Goal: Browse casually

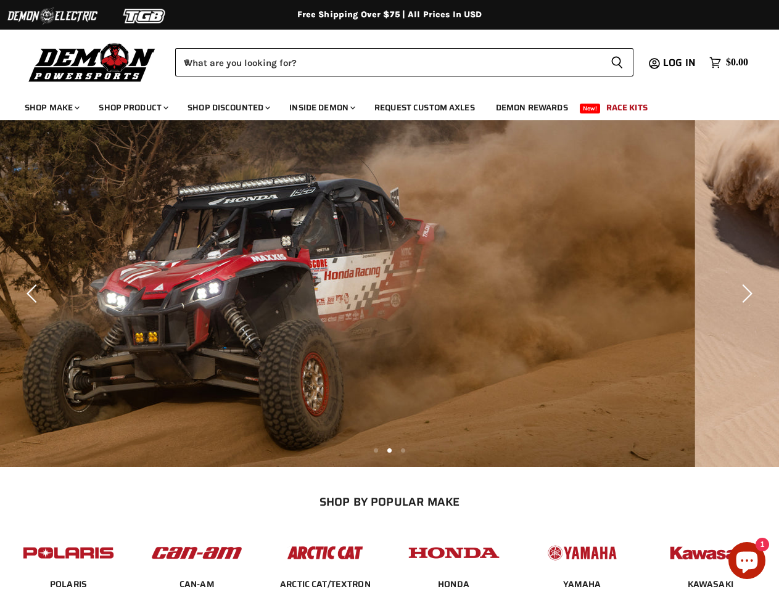
click at [389, 296] on img "Slide 3 of 3" at bounding box center [305, 293] width 779 height 347
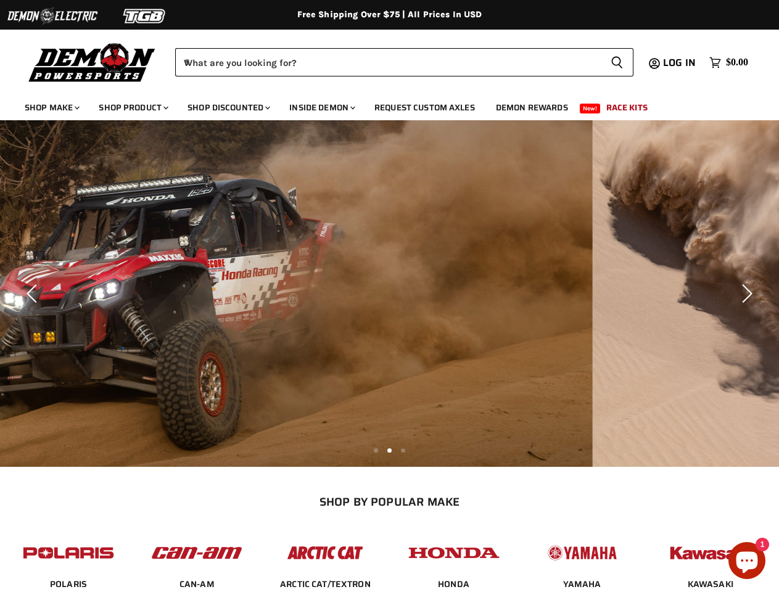
click at [52, 16] on img at bounding box center [52, 15] width 92 height 23
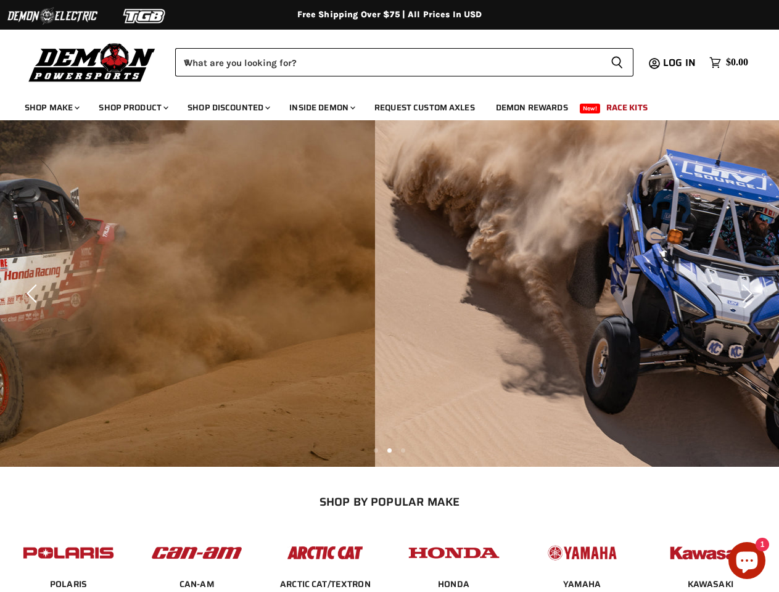
click at [145, 16] on img at bounding box center [145, 15] width 92 height 23
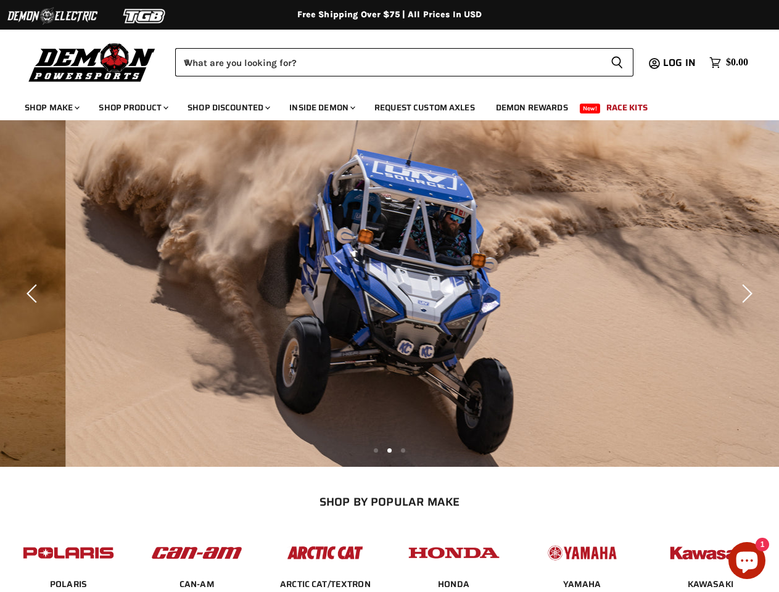
click at [0, 41] on div "Menu icon Translation missing: en.general.icons.icon_search_close icon Menu Dem…" at bounding box center [389, 59] width 779 height 62
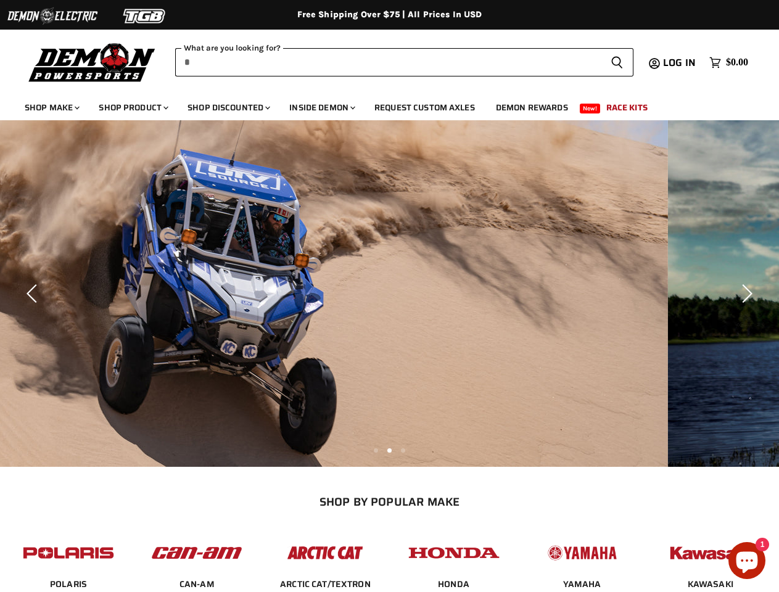
click at [388, 62] on input "When autocomplete results are available use up and down arrows to review and en…" at bounding box center [387, 62] width 425 height 28
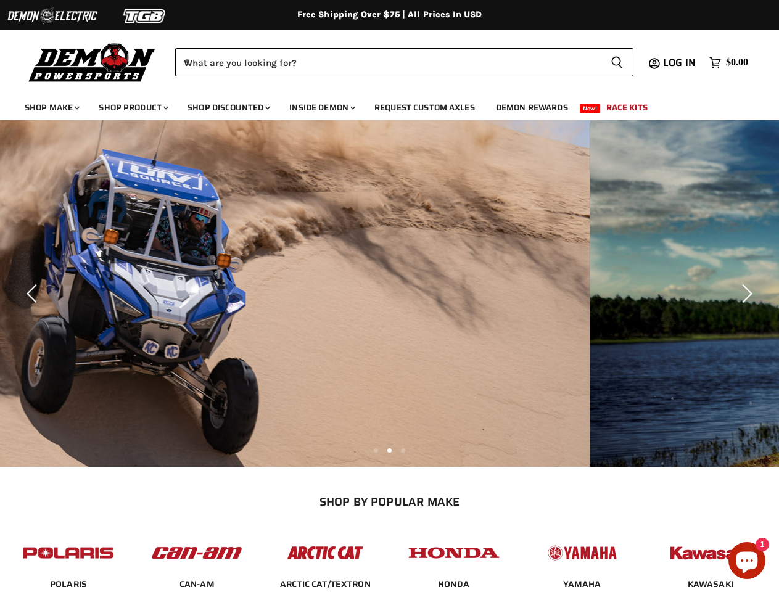
click at [617, 62] on icon "Search icon" at bounding box center [616, 62] width 12 height 14
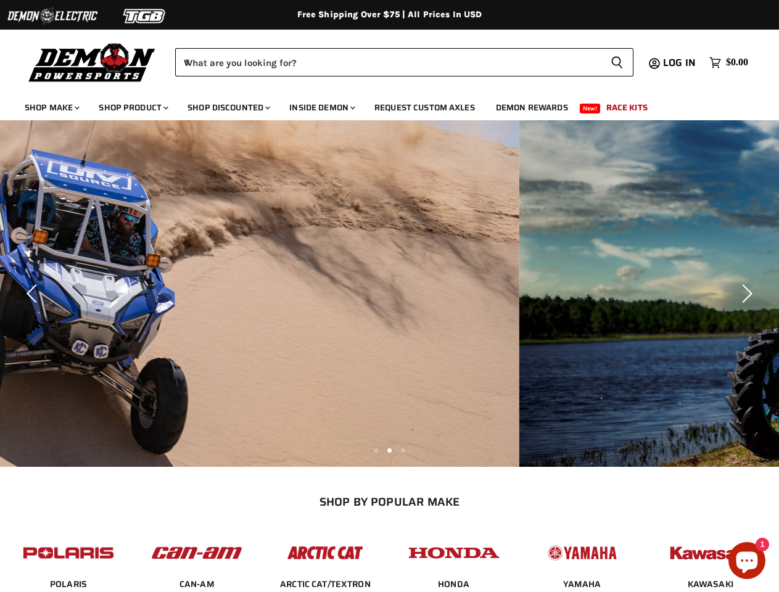
click at [389, 293] on img "Slide 1 of 3" at bounding box center [129, 293] width 779 height 347
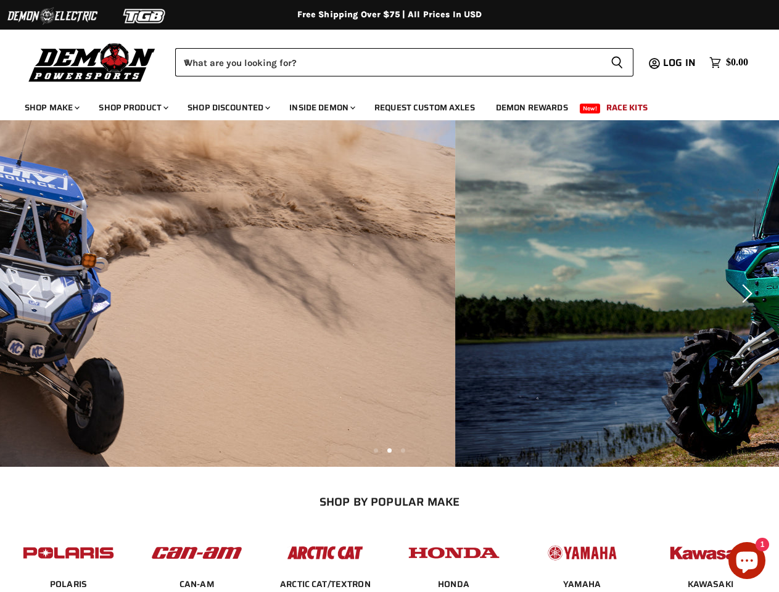
click at [34, 293] on icon "Previous" at bounding box center [34, 293] width 18 height 18
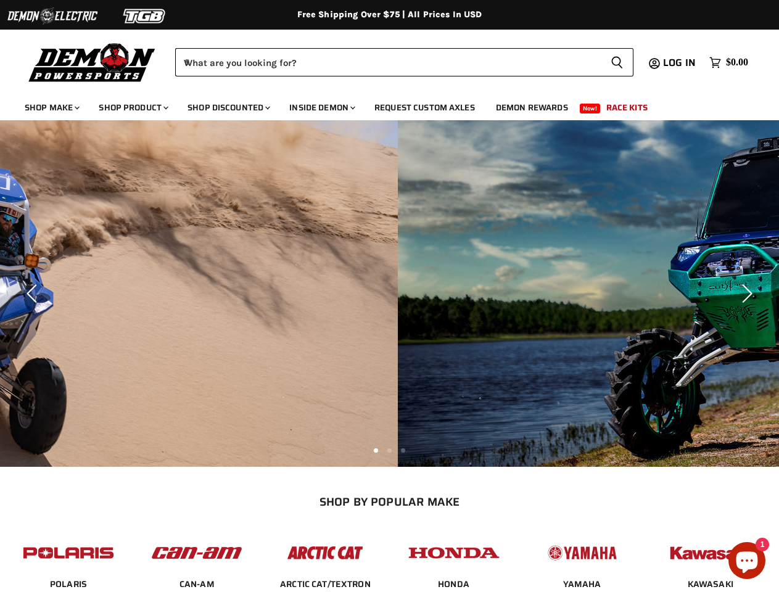
click at [745, 293] on icon "Next" at bounding box center [745, 293] width 18 height 18
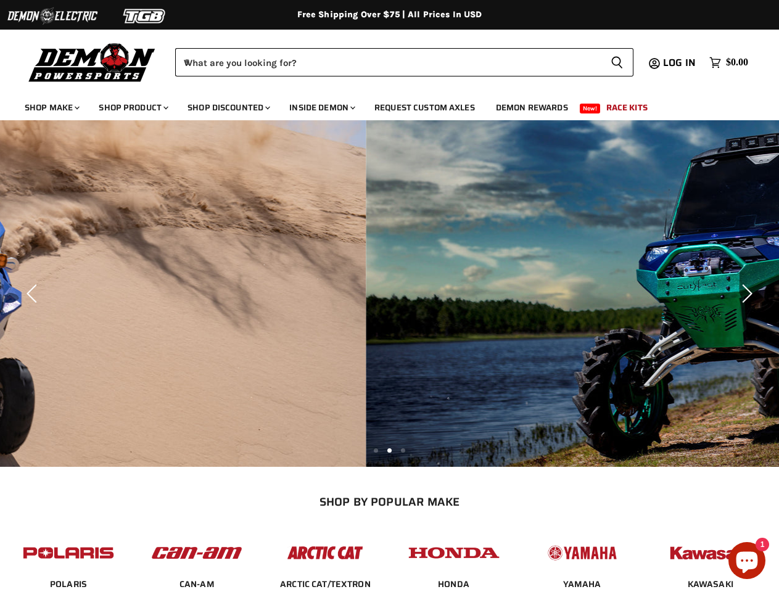
click at [389, 449] on li "Page dot 2" at bounding box center [389, 450] width 4 height 4
